Goal: Complete application form

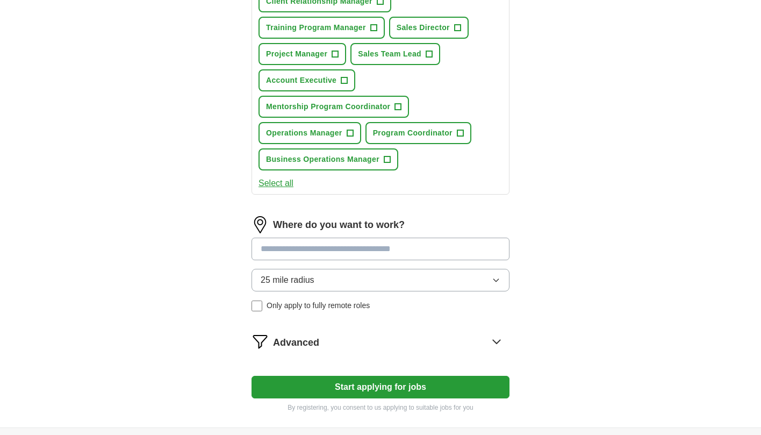
scroll to position [484, 0]
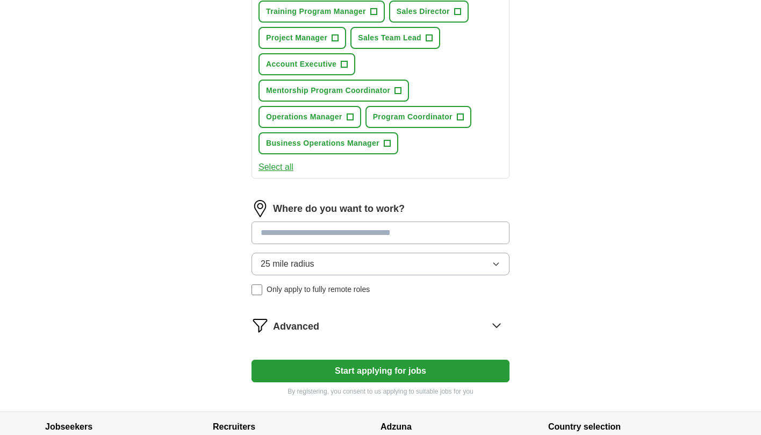
click at [400, 231] on input at bounding box center [380, 232] width 258 height 23
type input "*****"
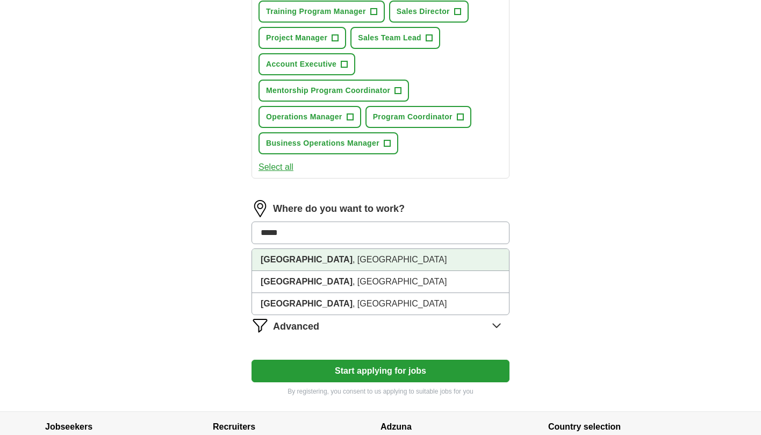
click at [372, 261] on li "[GEOGRAPHIC_DATA] , [GEOGRAPHIC_DATA]" at bounding box center [380, 260] width 257 height 22
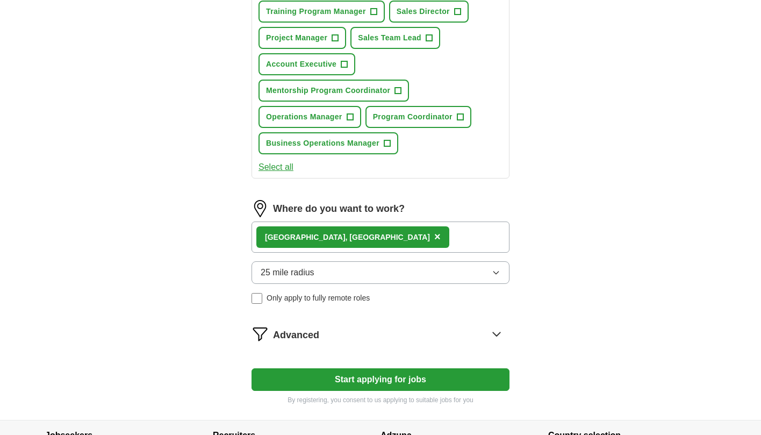
click at [382, 274] on button "25 mile radius" at bounding box center [380, 272] width 258 height 23
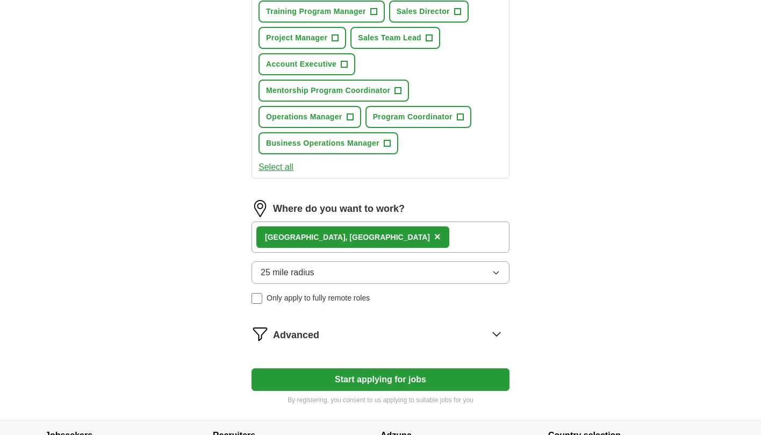
click at [470, 329] on div "Advanced" at bounding box center [391, 333] width 236 height 17
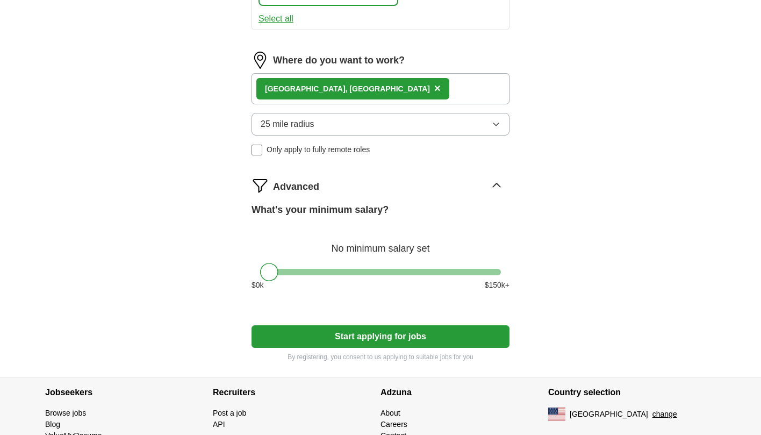
scroll to position [645, 0]
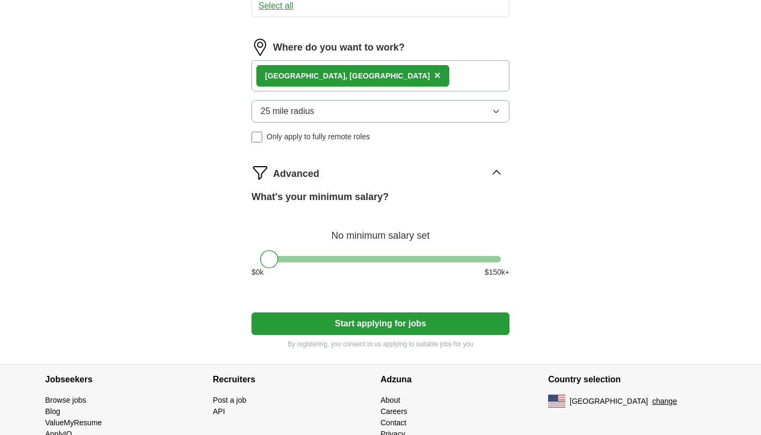
click at [470, 329] on button "Start applying for jobs" at bounding box center [380, 323] width 258 height 23
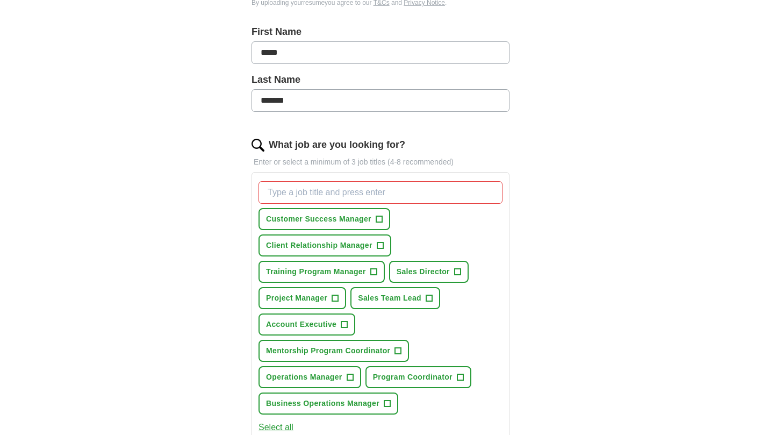
scroll to position [269, 0]
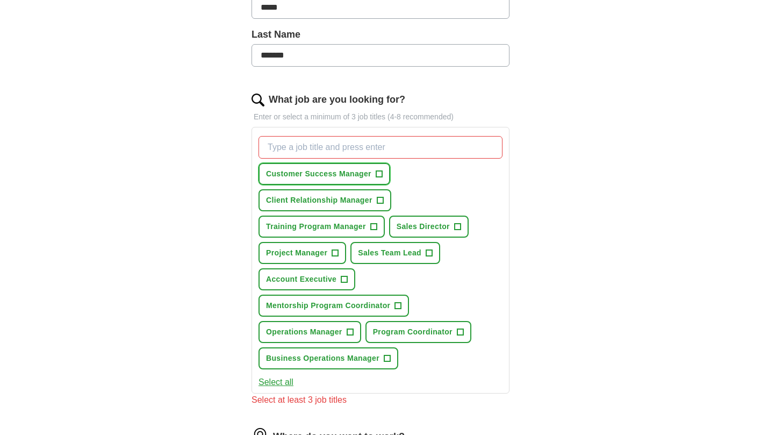
click at [345, 184] on button "Customer Success Manager +" at bounding box center [324, 174] width 132 height 22
click at [315, 199] on span "Client Relationship Manager" at bounding box center [319, 199] width 106 height 11
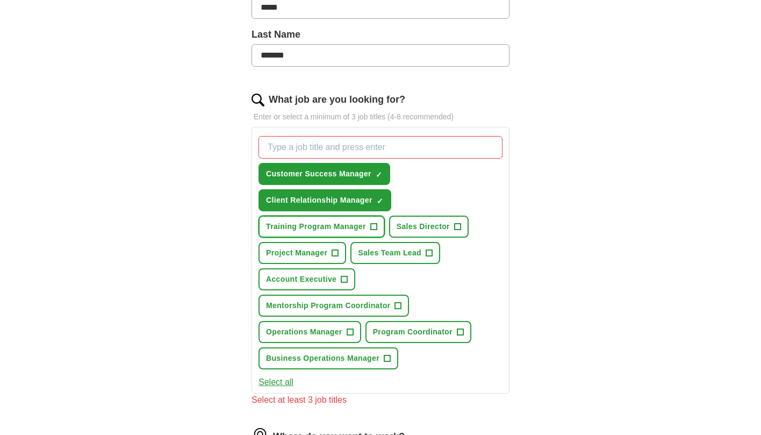
click at [313, 226] on span "Training Program Manager" at bounding box center [316, 226] width 100 height 11
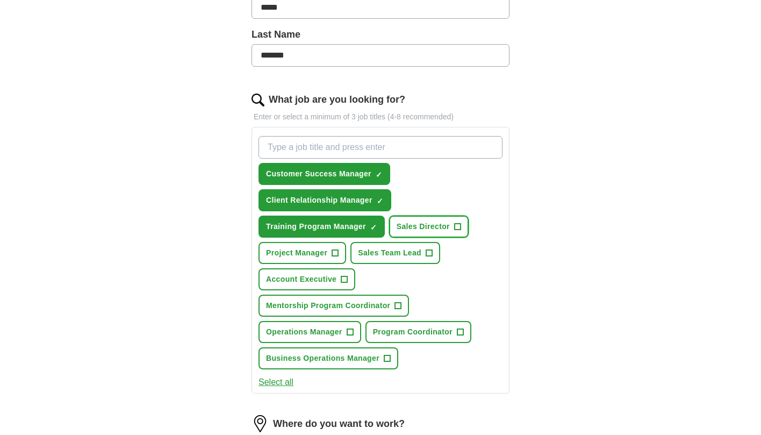
click at [424, 226] on span "Sales Director" at bounding box center [423, 226] width 53 height 11
click at [402, 252] on span "Sales Team Lead" at bounding box center [389, 252] width 63 height 11
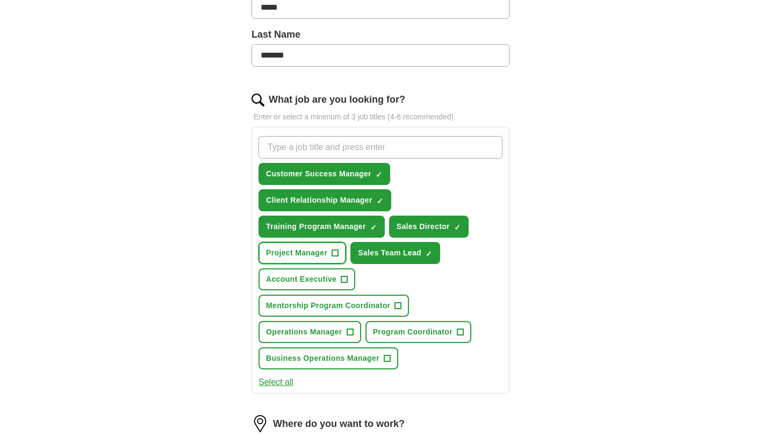
click at [308, 251] on span "Project Manager" at bounding box center [296, 252] width 61 height 11
click at [307, 279] on span "Account Executive" at bounding box center [301, 278] width 70 height 11
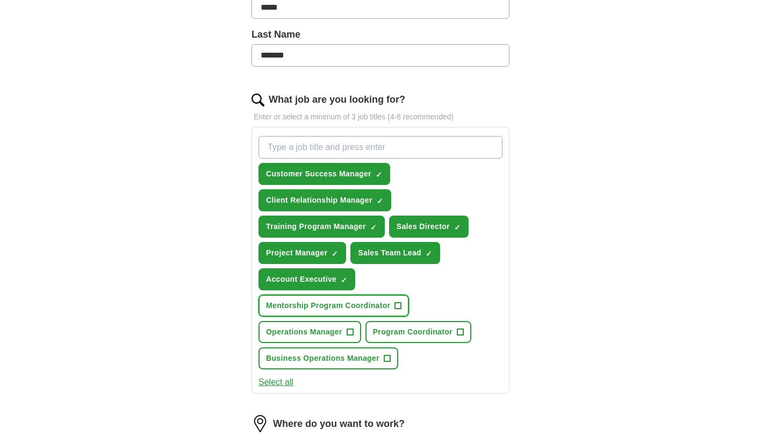
click at [312, 308] on span "Mentorship Program Coordinator" at bounding box center [328, 305] width 124 height 11
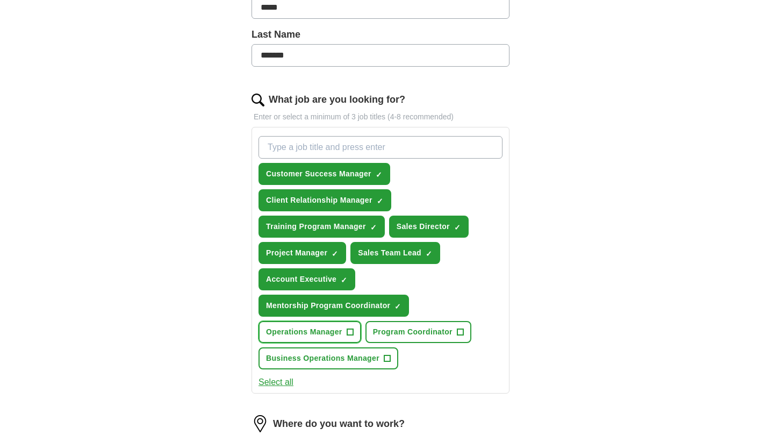
click at [306, 332] on span "Operations Manager" at bounding box center [304, 331] width 76 height 11
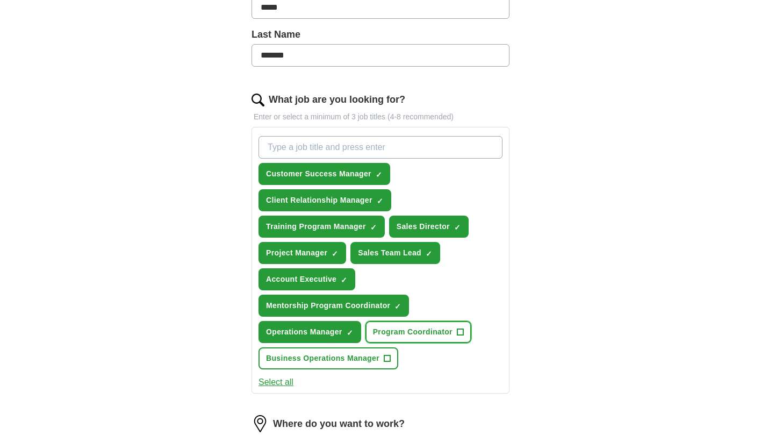
click at [406, 328] on span "Program Coordinator" at bounding box center [413, 331] width 80 height 11
click at [313, 358] on span "Business Operations Manager" at bounding box center [322, 357] width 113 height 11
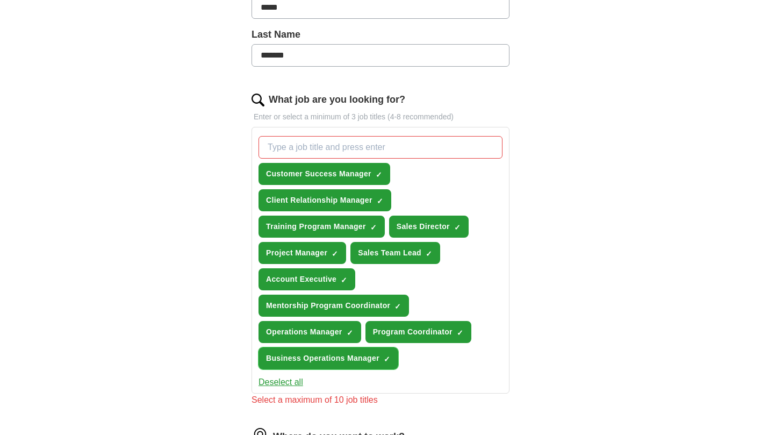
click at [305, 357] on span "Business Operations Manager" at bounding box center [322, 357] width 113 height 11
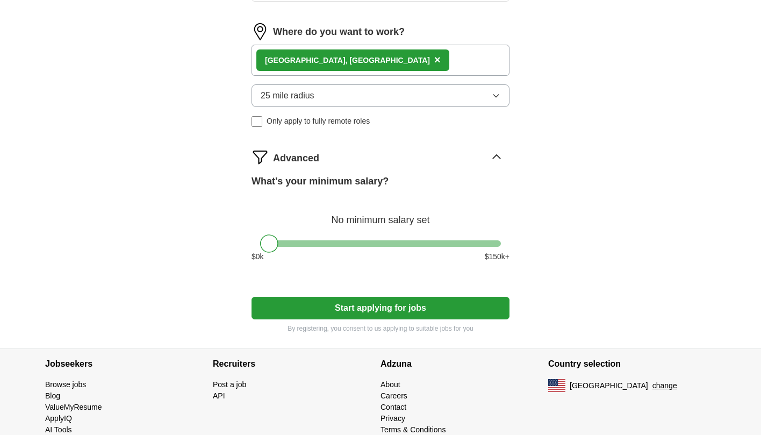
scroll to position [629, 0]
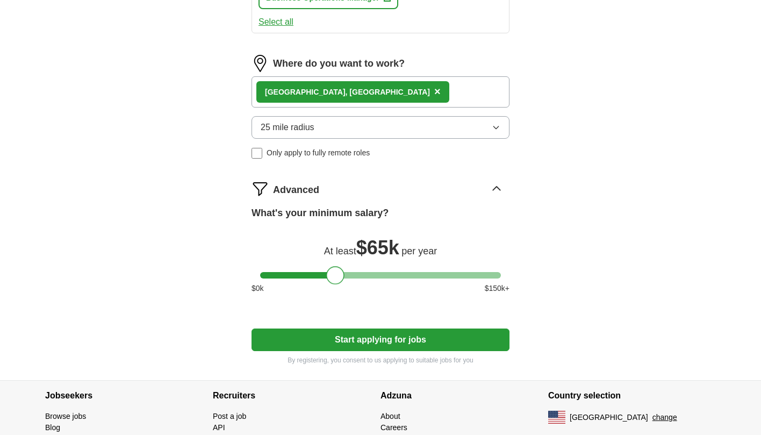
drag, startPoint x: 270, startPoint y: 276, endPoint x: 337, endPoint y: 278, distance: 66.7
click at [337, 278] on div at bounding box center [335, 275] width 18 height 18
click at [387, 337] on button "Start applying for jobs" at bounding box center [380, 339] width 258 height 23
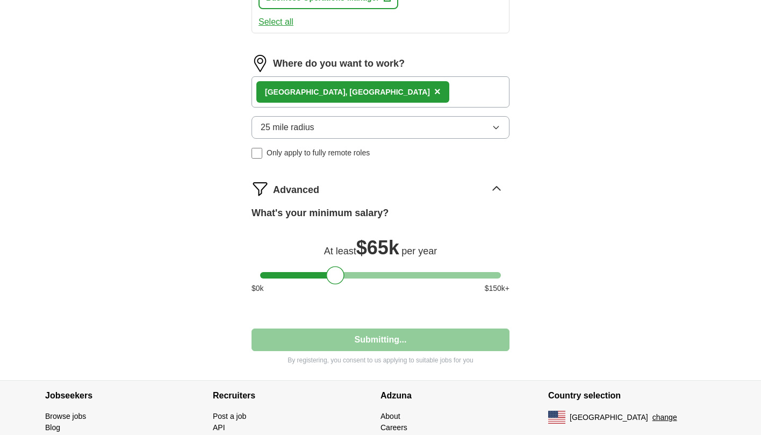
select select "**"
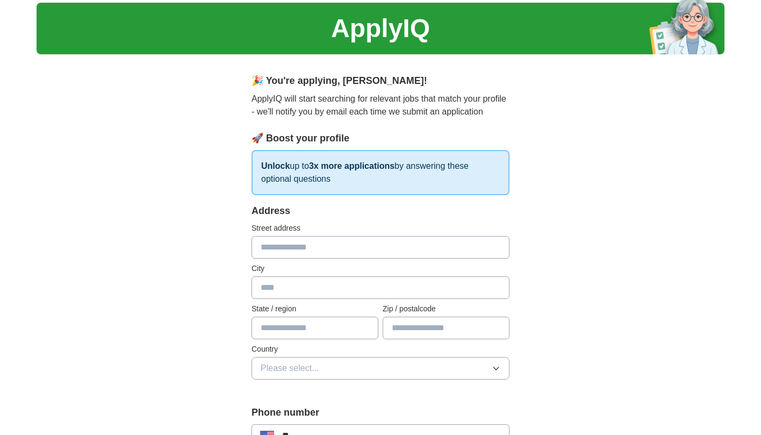
scroll to position [54, 0]
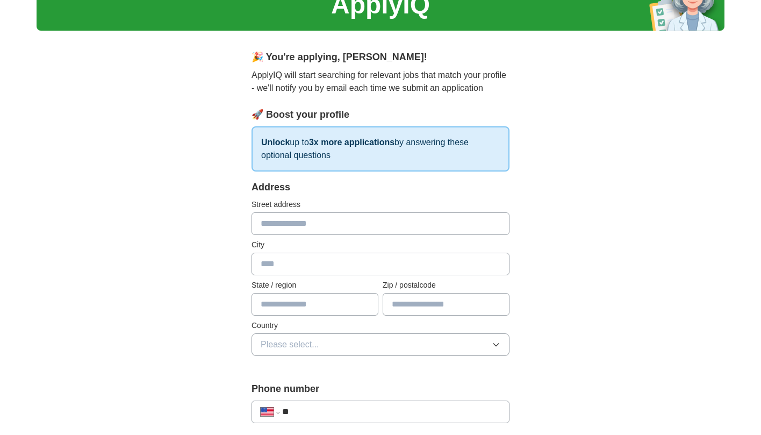
click at [314, 225] on input "text" at bounding box center [380, 223] width 258 height 23
type input "**********"
type input "*****"
type input "*"
type input "**"
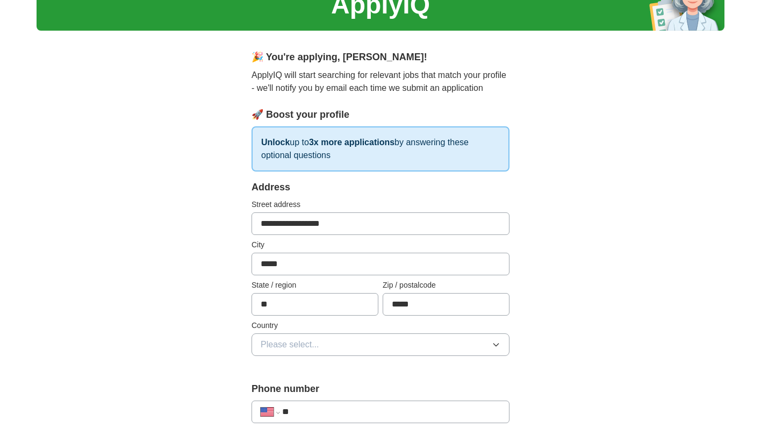
type input "*****"
click at [298, 347] on span "Please select..." at bounding box center [290, 344] width 59 height 13
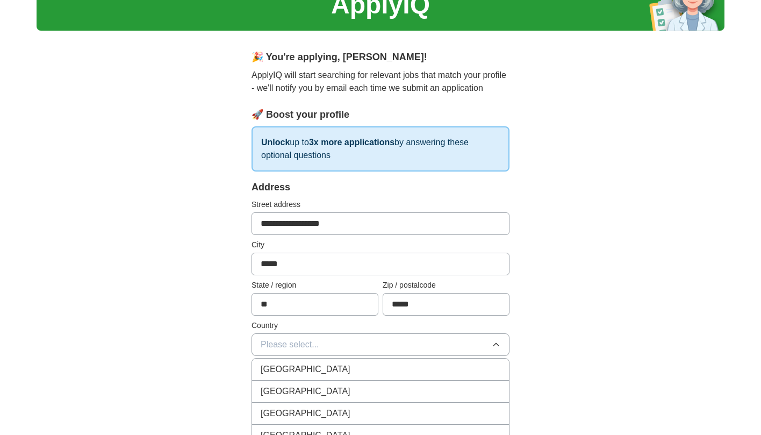
click at [311, 389] on span "[GEOGRAPHIC_DATA]" at bounding box center [306, 391] width 90 height 13
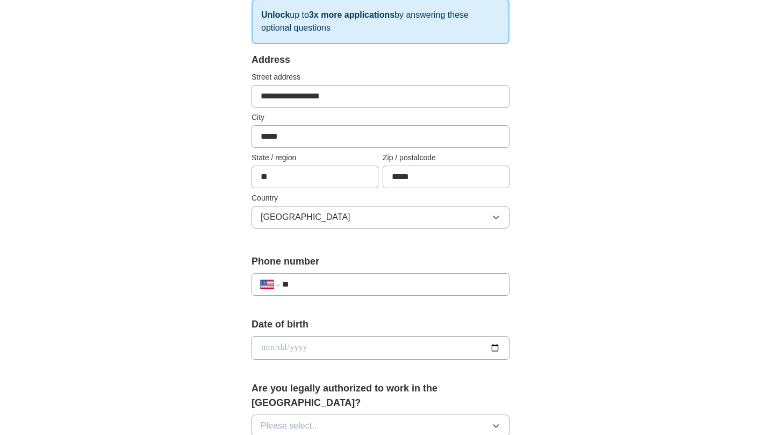
scroll to position [215, 0]
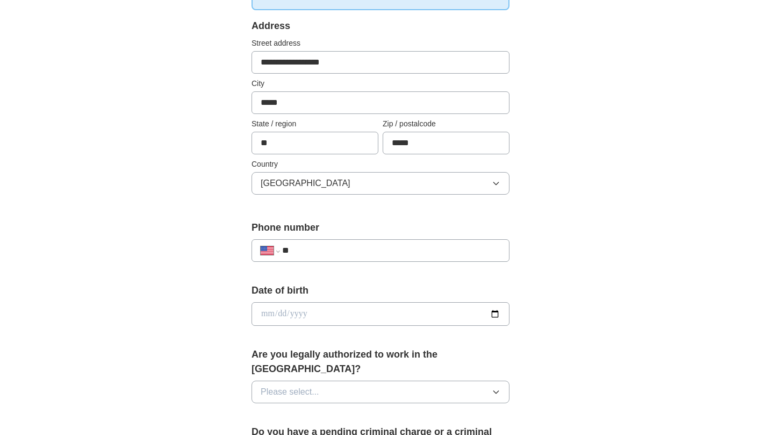
click at [323, 251] on input "**" at bounding box center [391, 250] width 218 height 13
type input "**********"
click at [332, 315] on input "date" at bounding box center [380, 314] width 258 height 24
type input "**********"
click at [342, 381] on button "Please select..." at bounding box center [380, 391] width 258 height 23
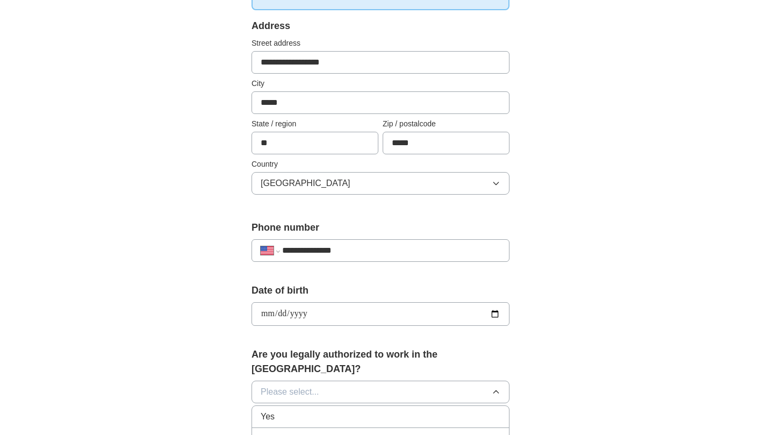
click at [337, 410] on div "Yes" at bounding box center [381, 416] width 240 height 13
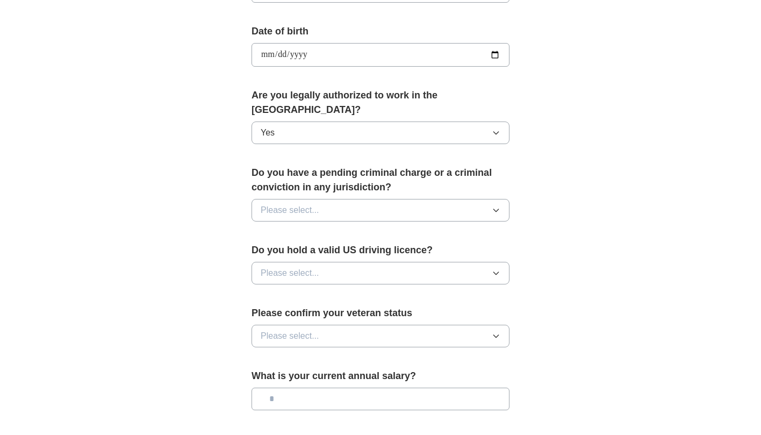
scroll to position [456, 0]
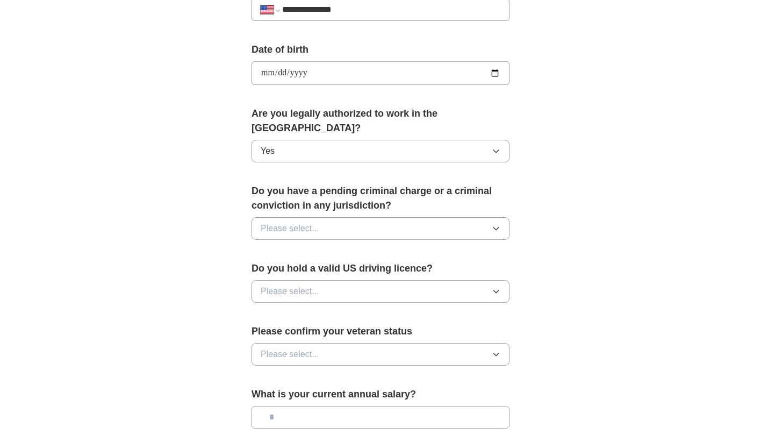
click at [329, 217] on button "Please select..." at bounding box center [380, 228] width 258 height 23
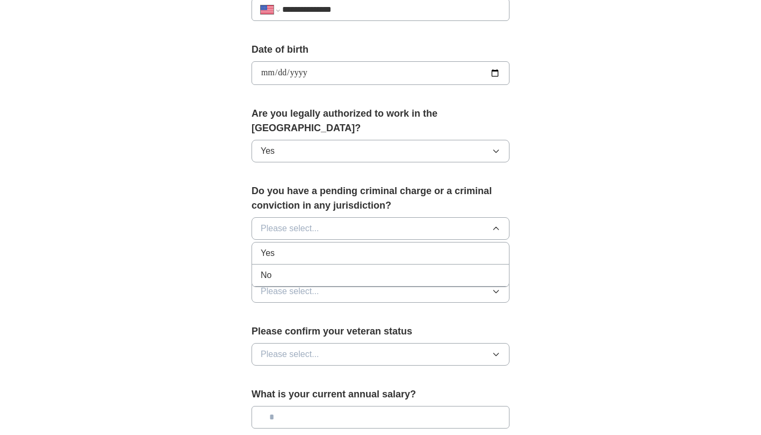
click at [311, 269] on div "No" at bounding box center [381, 275] width 240 height 13
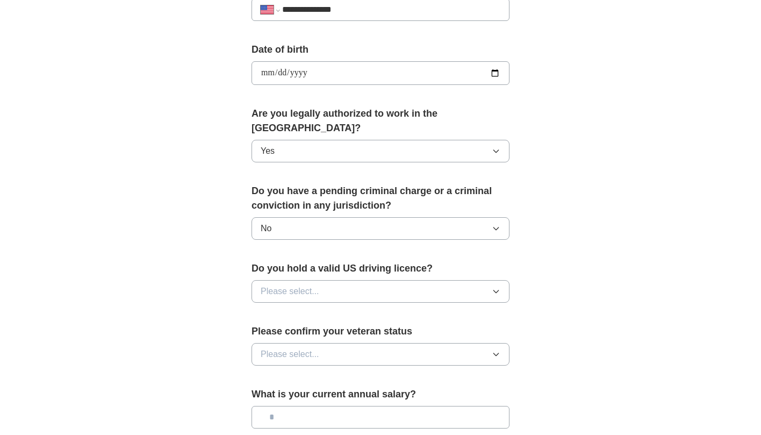
click at [310, 285] on span "Please select..." at bounding box center [290, 291] width 59 height 13
click at [307, 309] on div "Yes" at bounding box center [381, 315] width 240 height 13
click at [339, 345] on button "Please select..." at bounding box center [380, 354] width 258 height 23
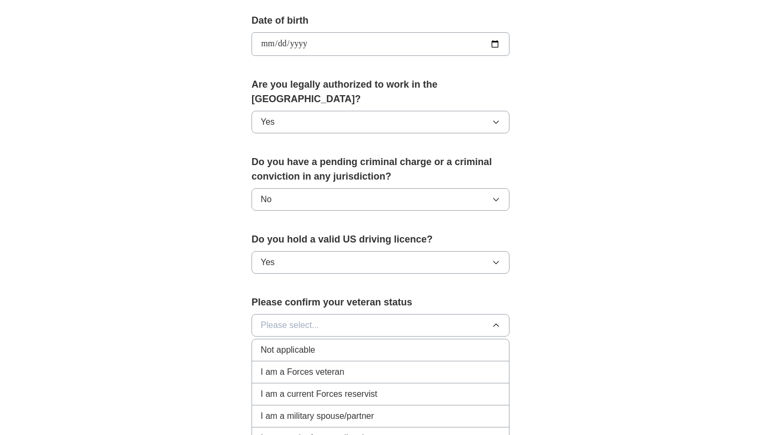
scroll to position [509, 0]
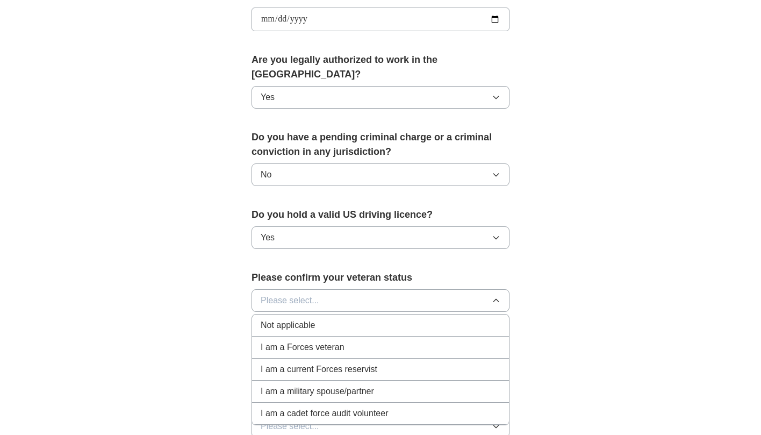
click at [342, 319] on div "Not applicable" at bounding box center [381, 325] width 240 height 13
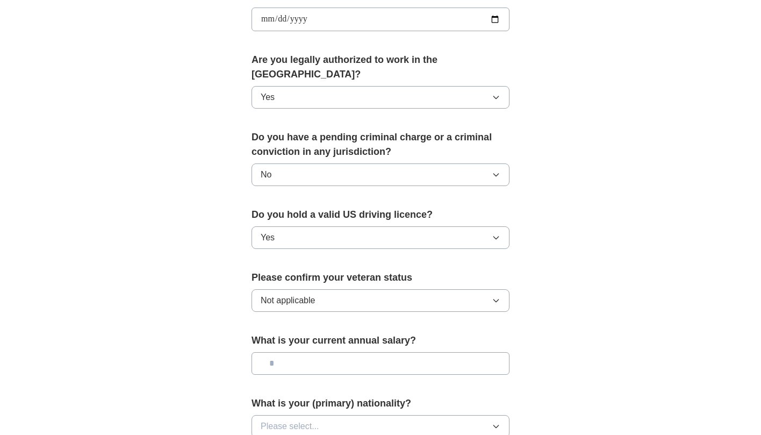
click at [328, 352] on input "text" at bounding box center [380, 363] width 258 height 23
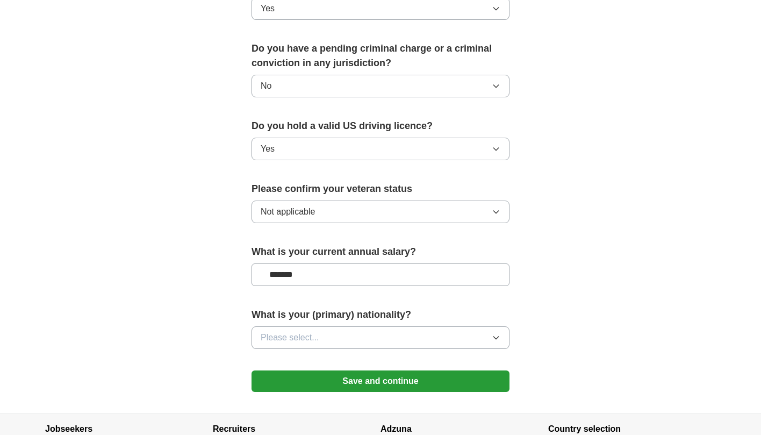
scroll to position [617, 0]
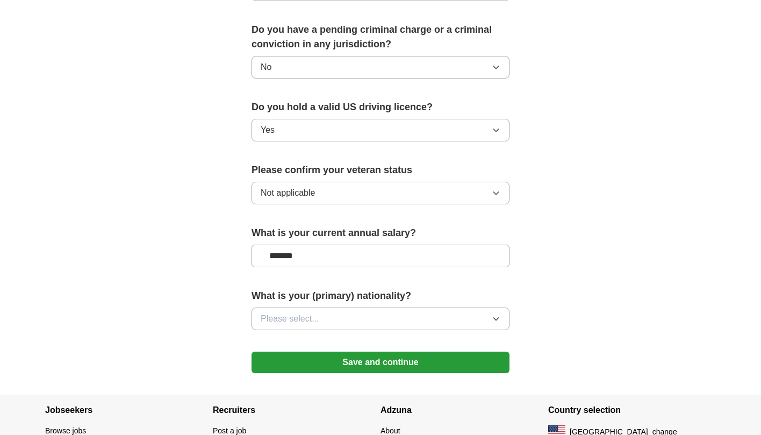
type input "*******"
click at [344, 307] on button "Please select..." at bounding box center [380, 318] width 258 height 23
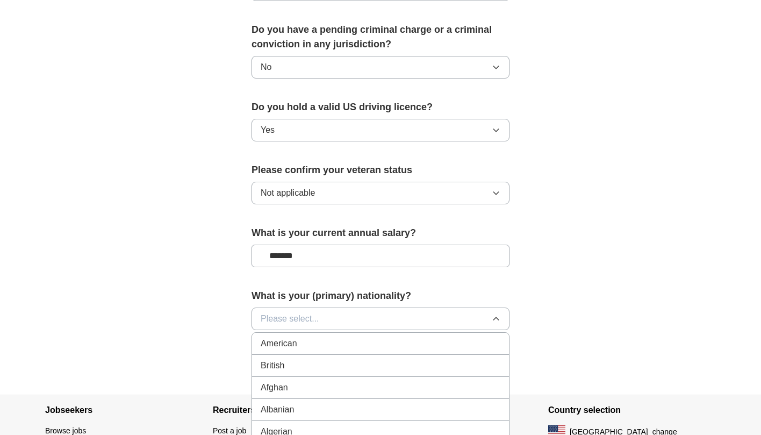
click at [316, 337] on div "American" at bounding box center [381, 343] width 240 height 13
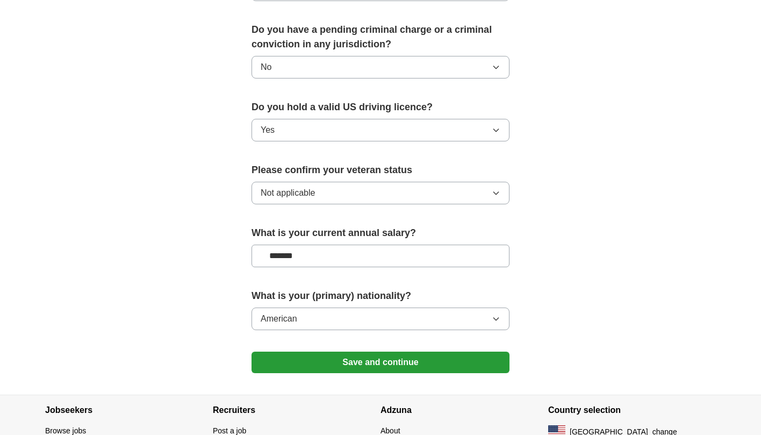
click at [333, 351] on button "Save and continue" at bounding box center [380, 361] width 258 height 21
